Goal: Task Accomplishment & Management: Use online tool/utility

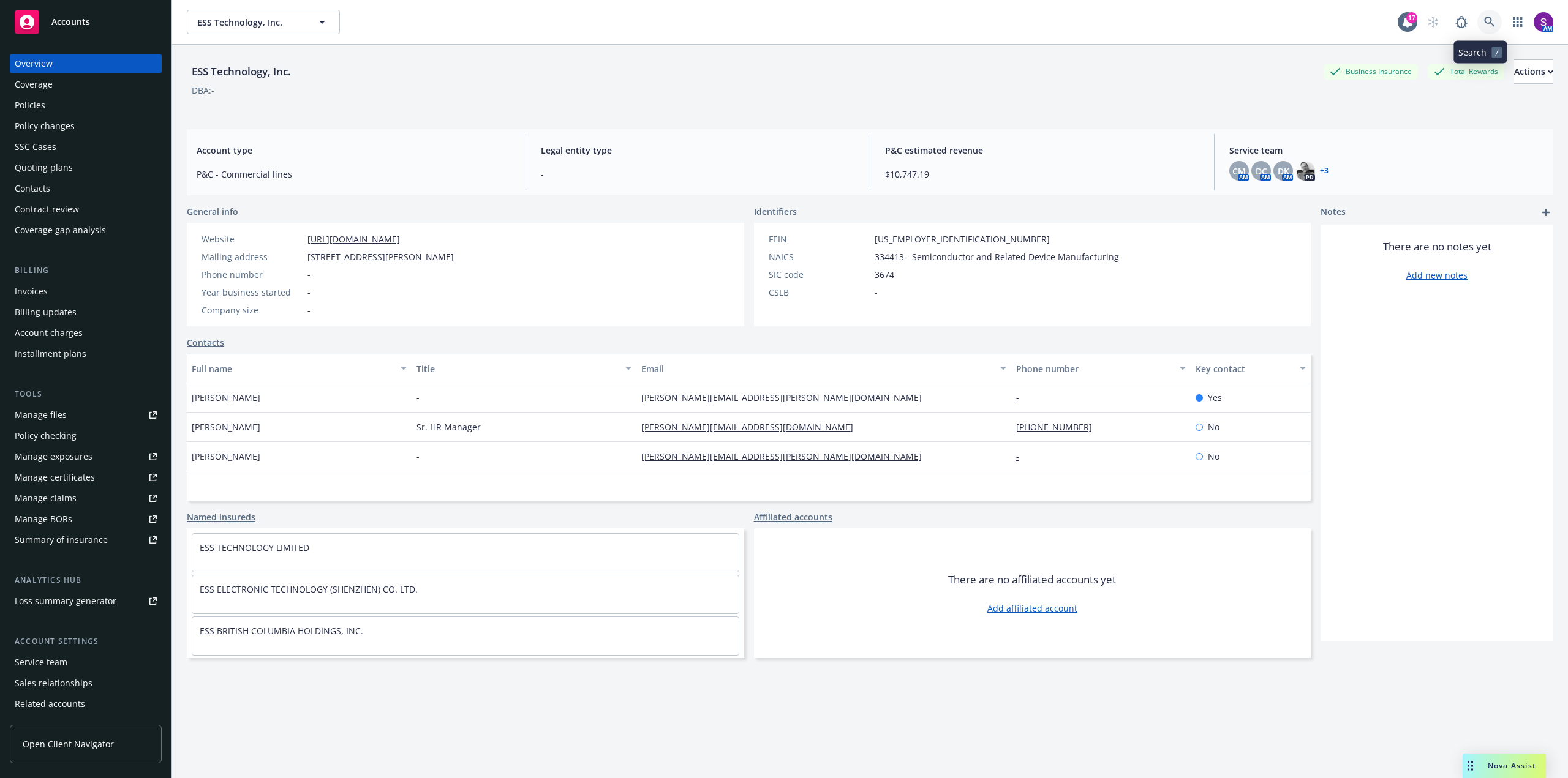
click at [1484, 24] on icon at bounding box center [1490, 22] width 11 height 11
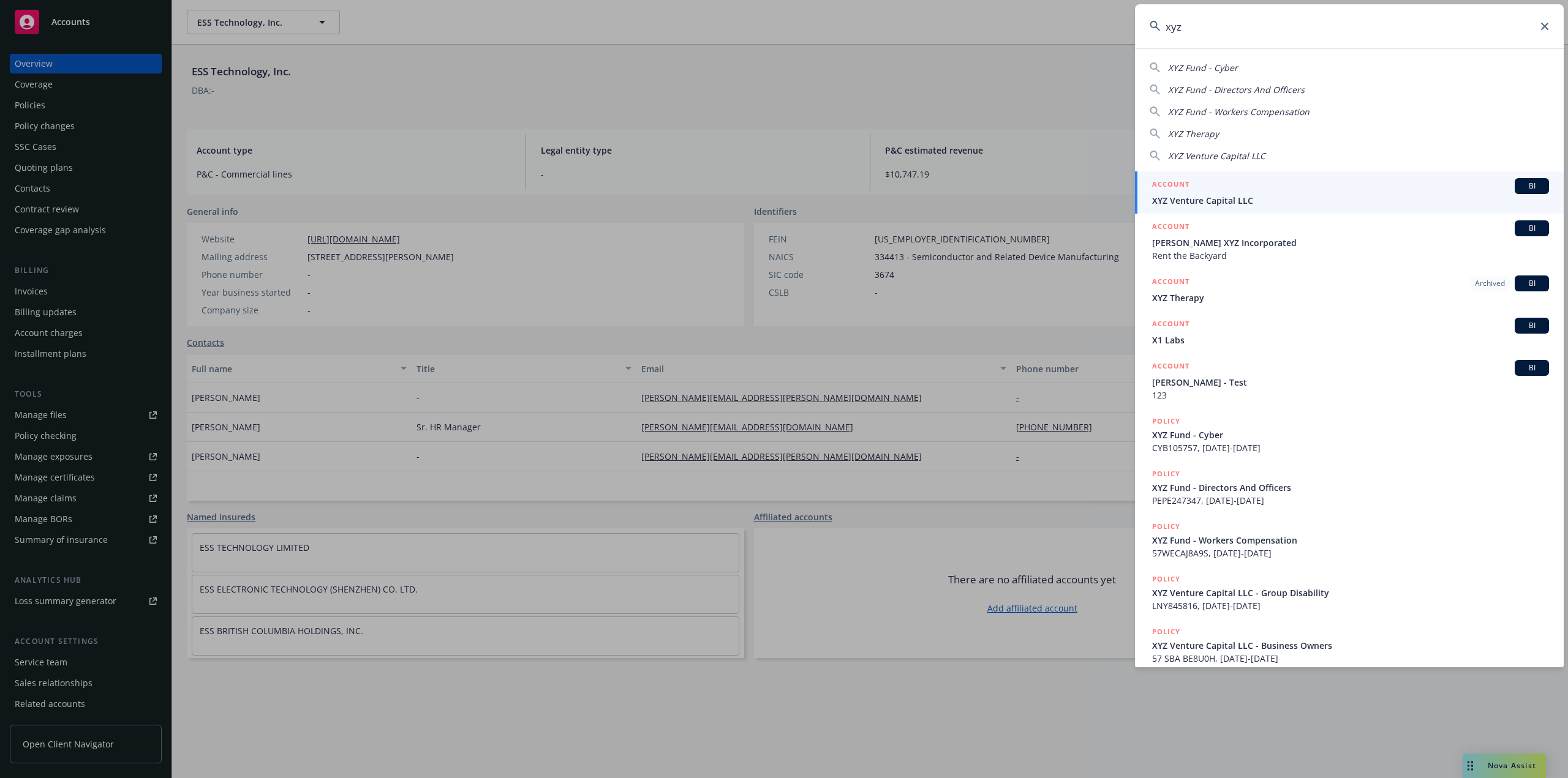
type input "xyz"
click at [1215, 190] on div "ACCOUNT BI" at bounding box center [1351, 186] width 397 height 16
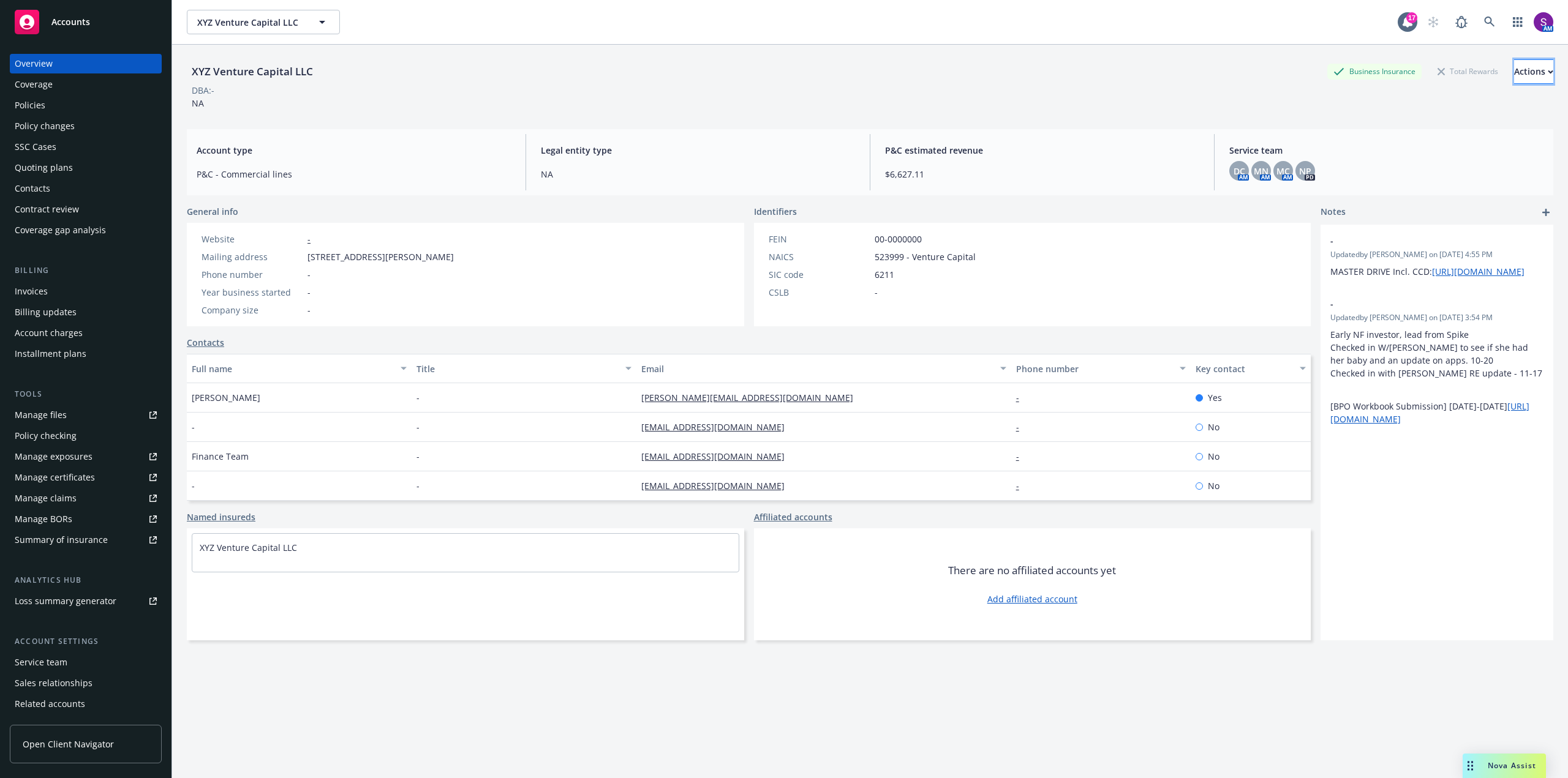
click at [1514, 80] on div "Actions" at bounding box center [1533, 71] width 39 height 24
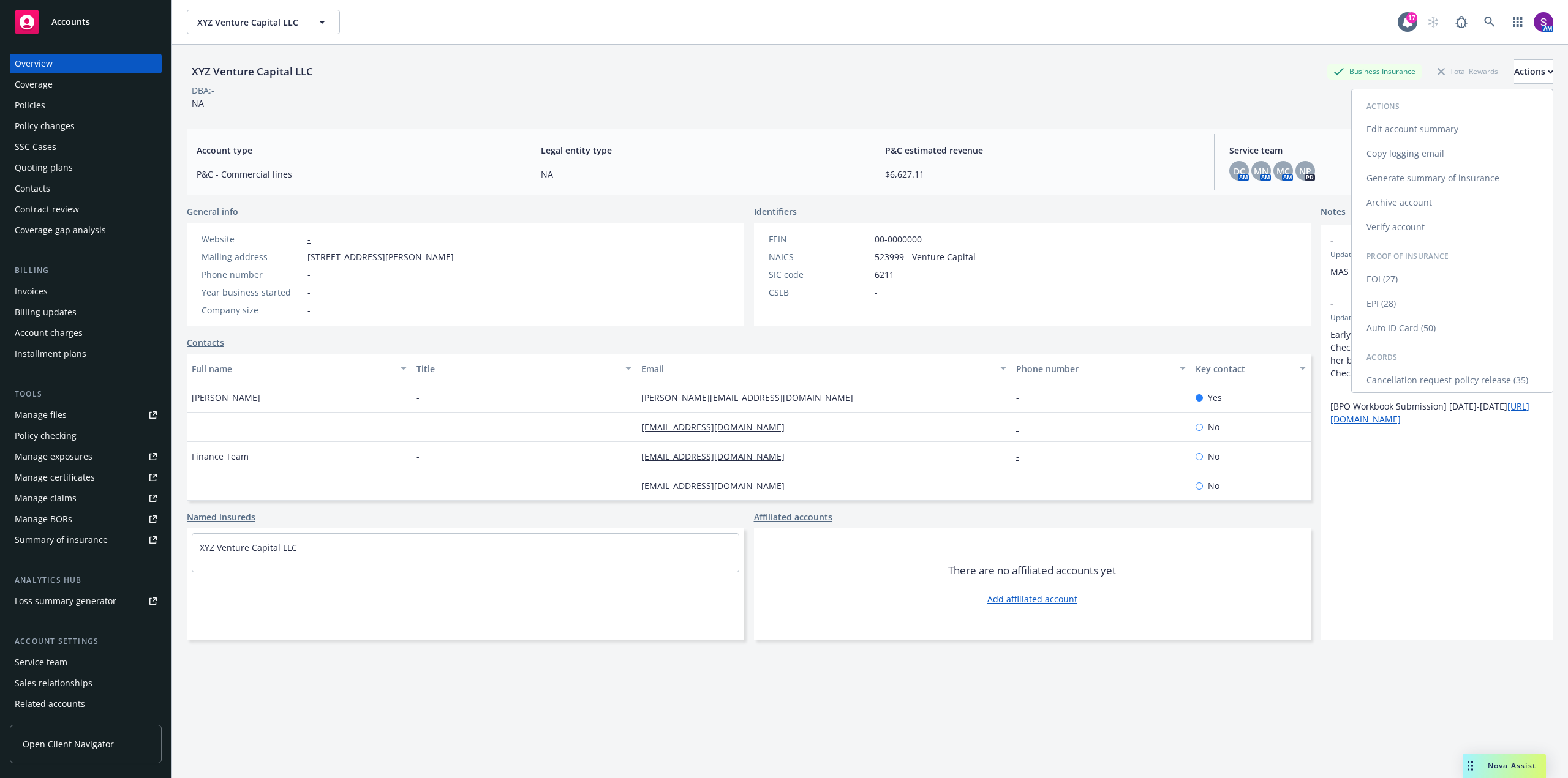
click at [1417, 149] on link "Copy logging email" at bounding box center [1452, 154] width 201 height 25
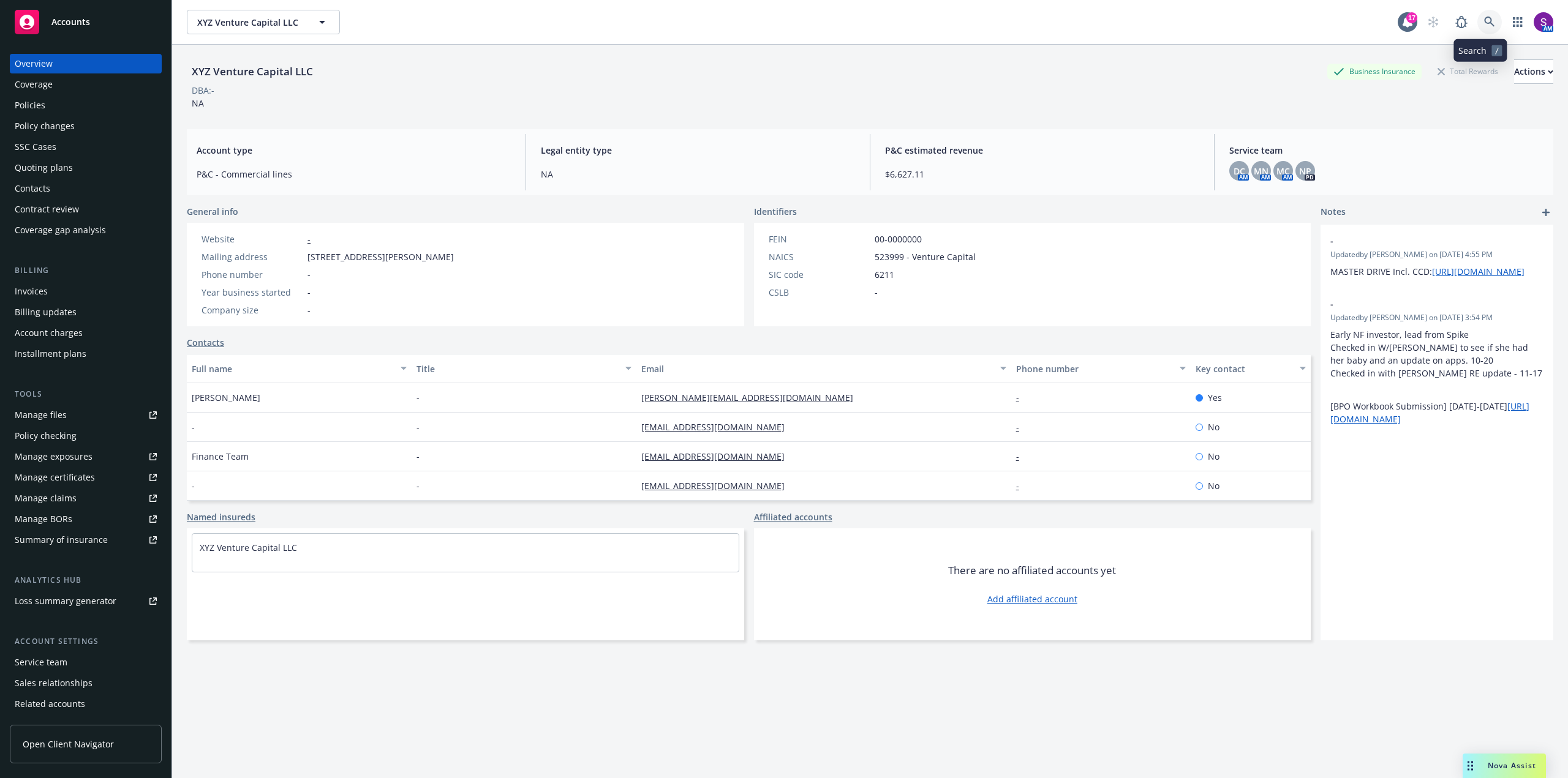
click at [1477, 21] on link at bounding box center [1490, 22] width 25 height 25
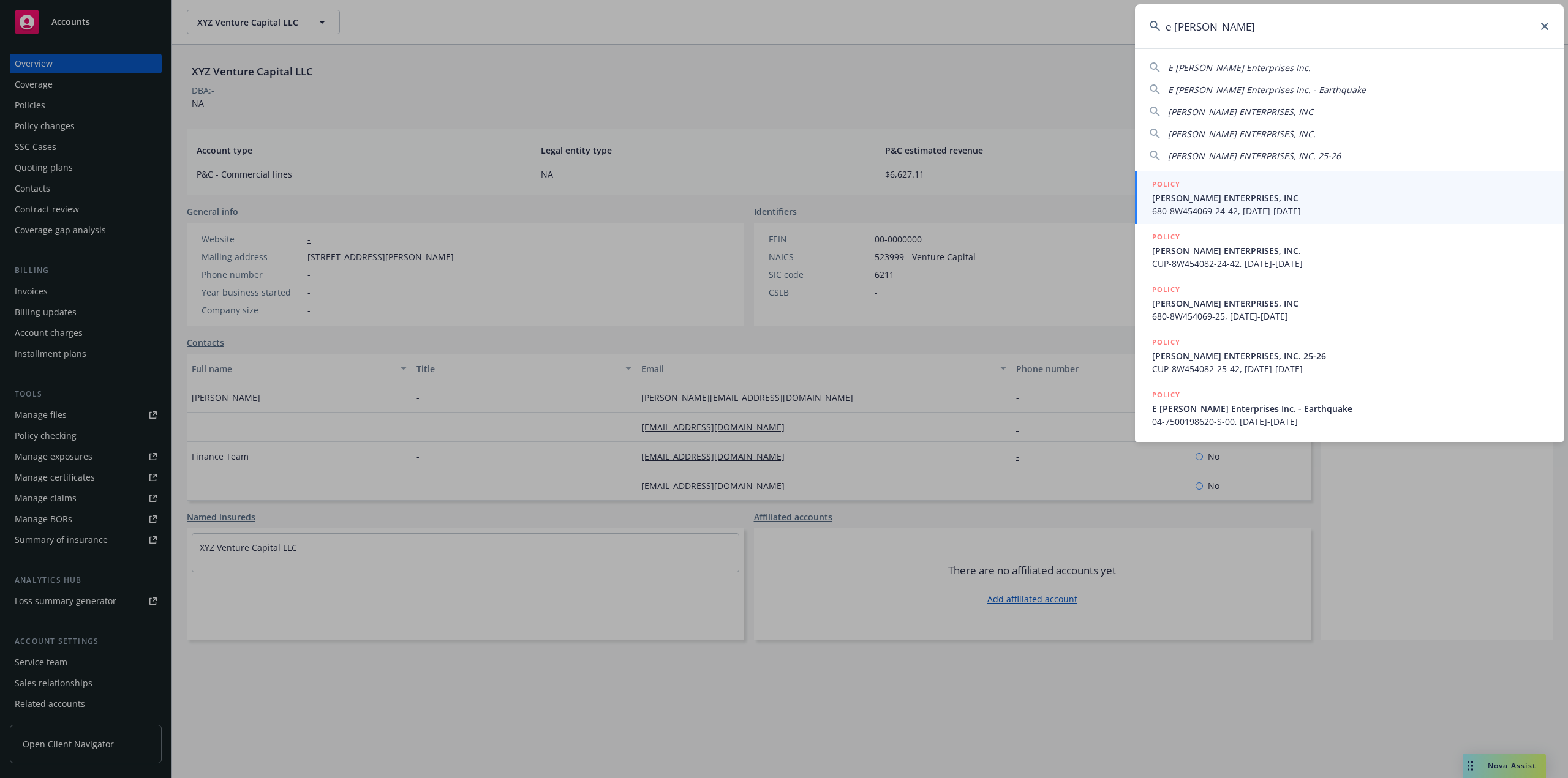
type input "e [PERSON_NAME]"
click at [1256, 210] on span "680-8W454069-24-42, [DATE]-[DATE]" at bounding box center [1351, 211] width 397 height 13
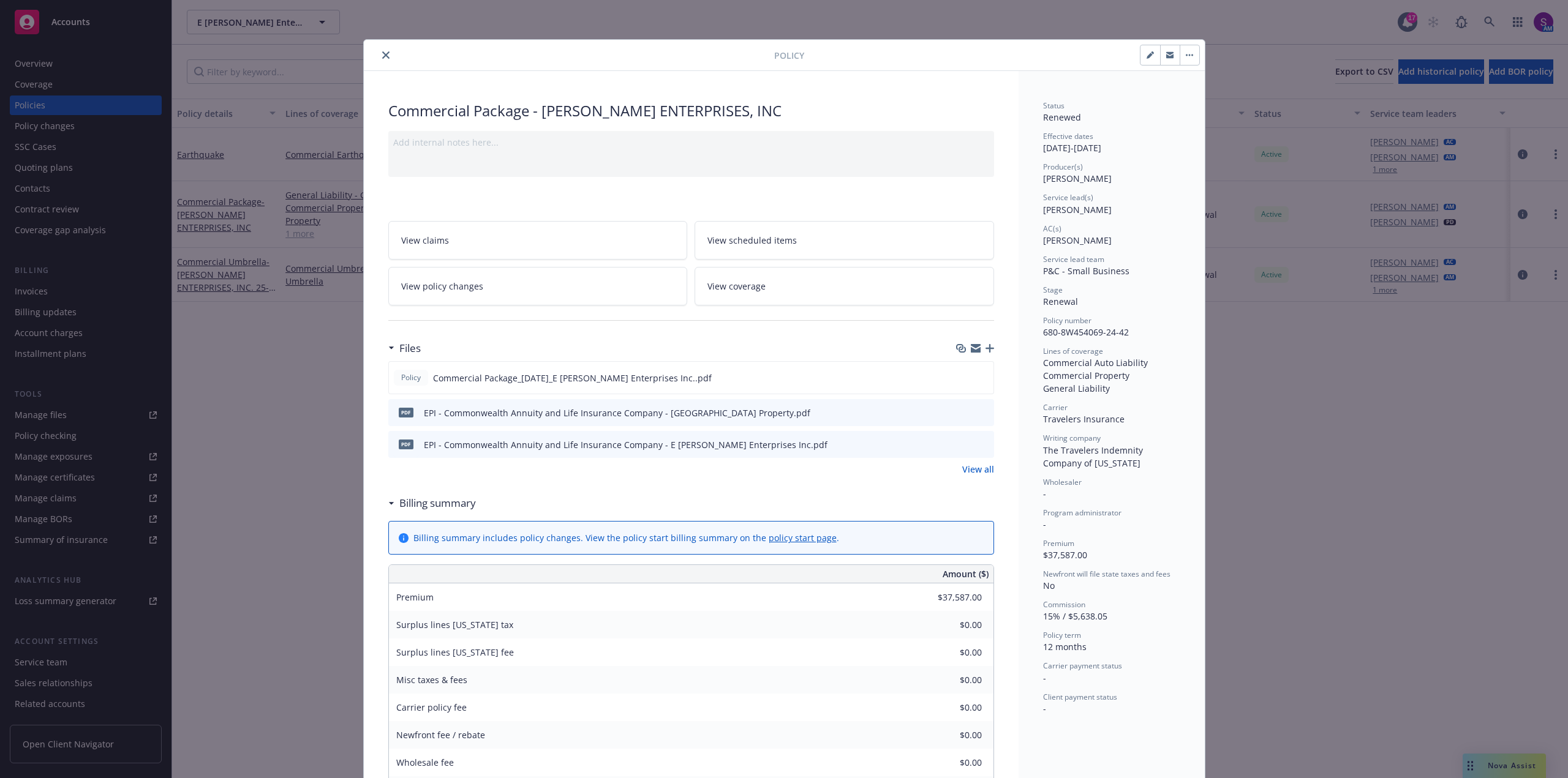
click at [378, 57] on button "close" at bounding box center [386, 56] width 15 height 15
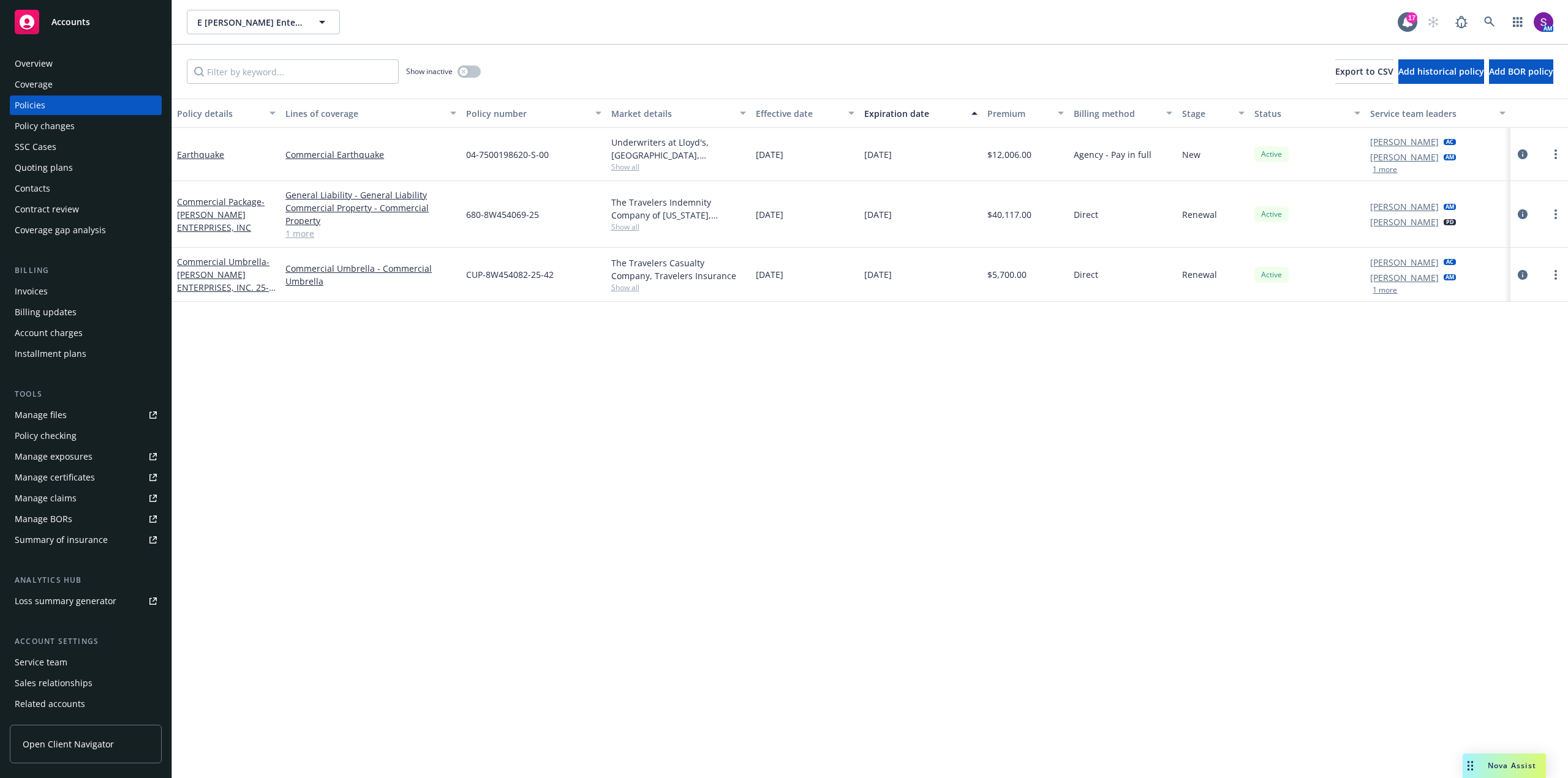
click at [49, 413] on div "Manage files" at bounding box center [41, 415] width 52 height 20
